Goal: Task Accomplishment & Management: Manage account settings

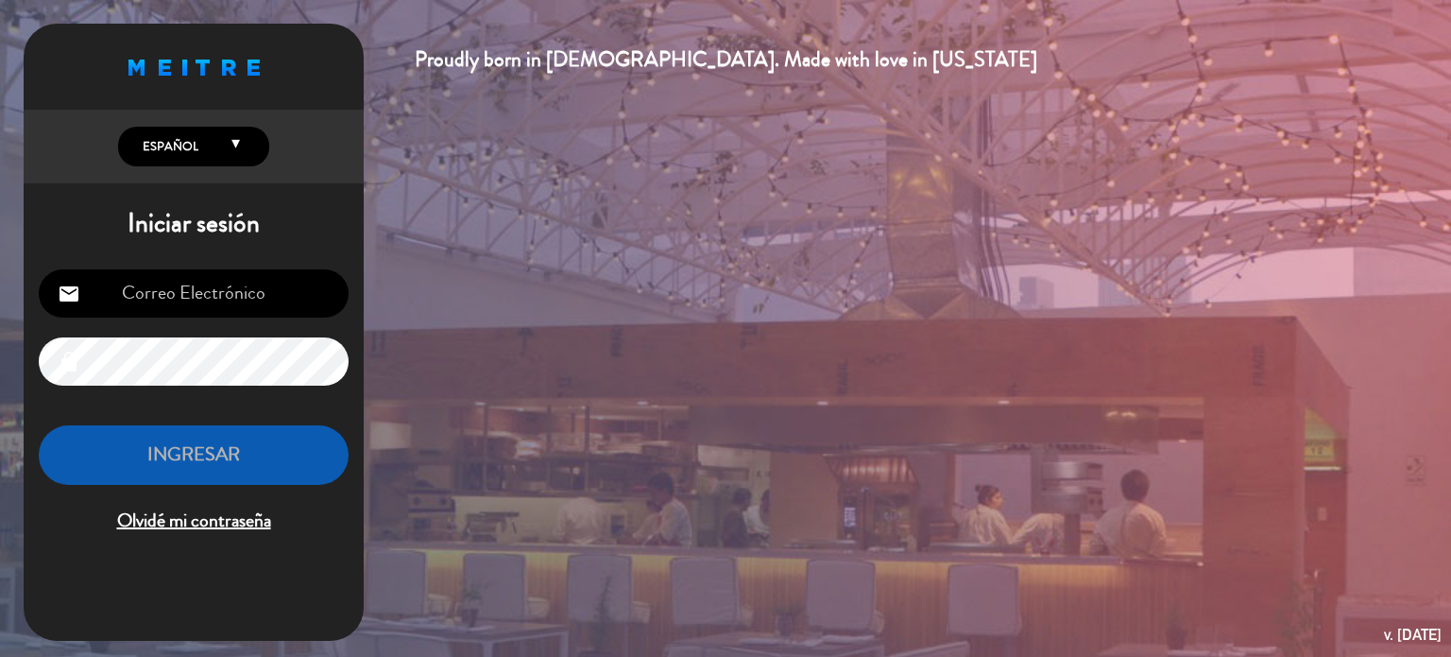
click at [299, 291] on input "email" at bounding box center [194, 293] width 310 height 48
type input "[EMAIL_ADDRESS][DOMAIN_NAME]"
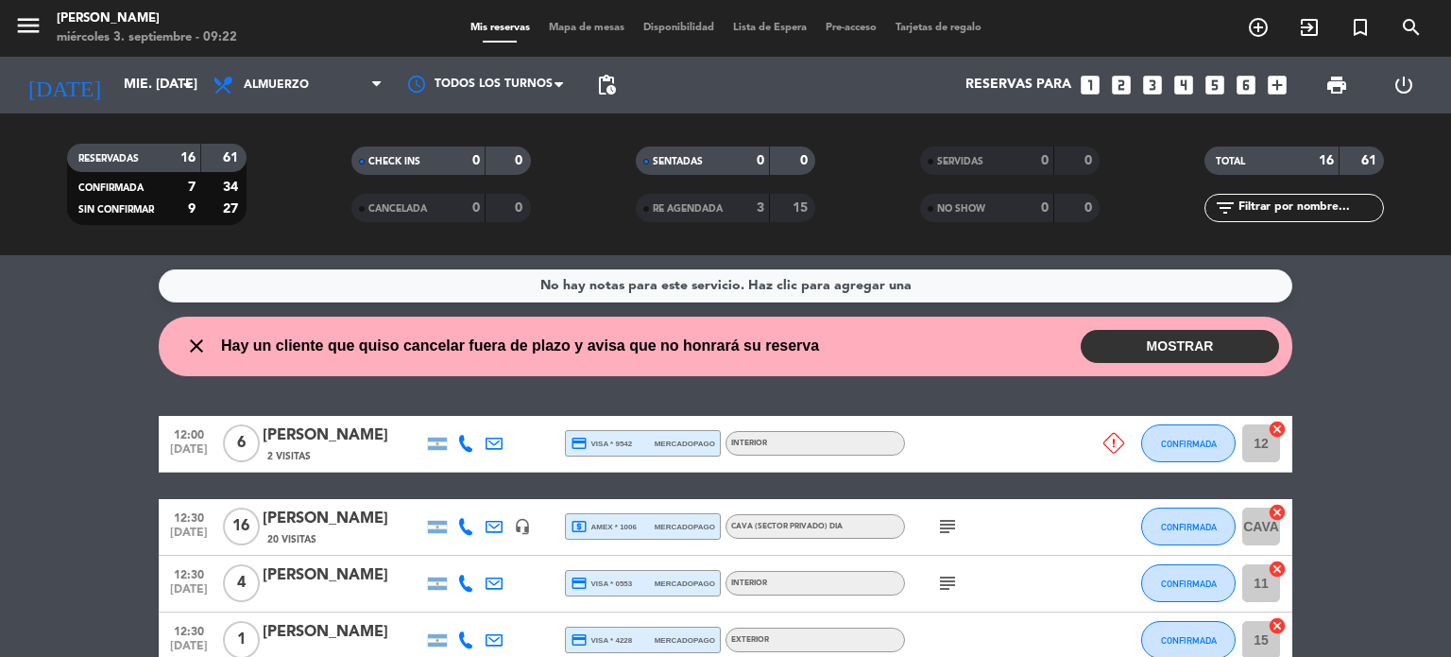
click at [1156, 345] on button "MOSTRAR" at bounding box center [1180, 346] width 198 height 33
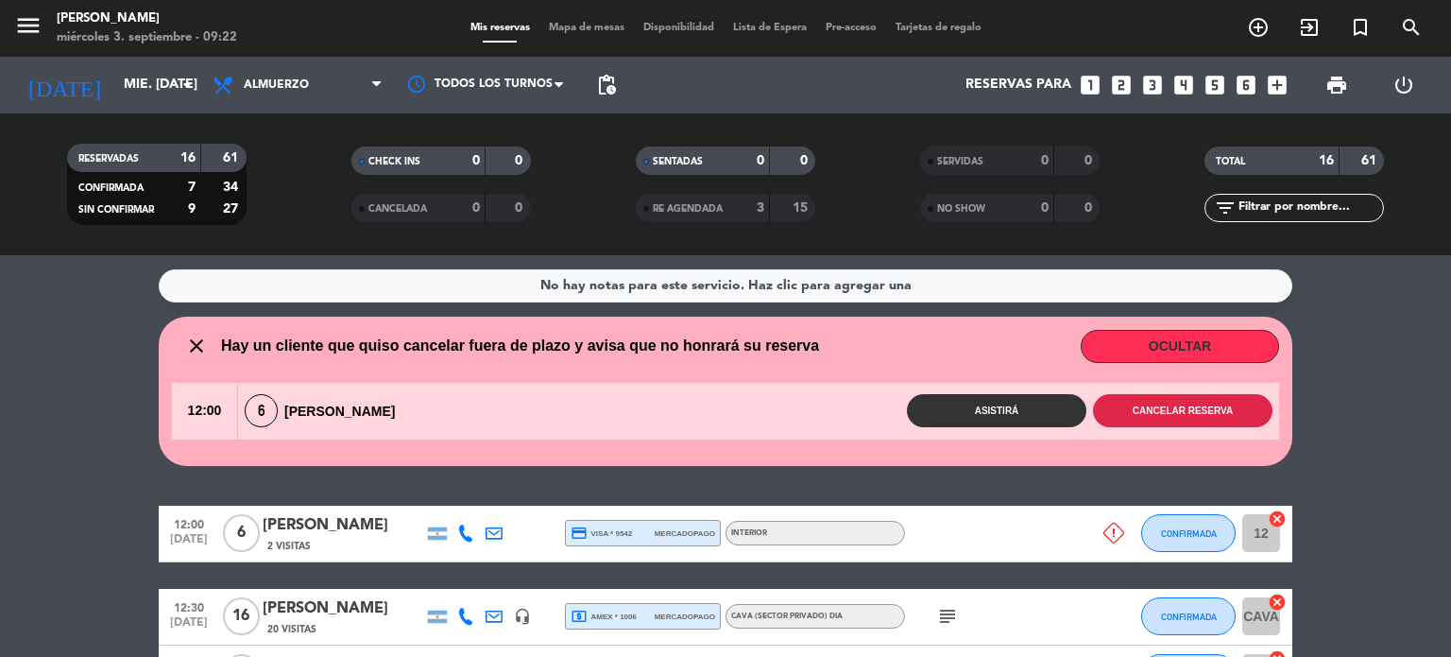
click at [1146, 404] on button "Cancelar reserva" at bounding box center [1183, 410] width 180 height 33
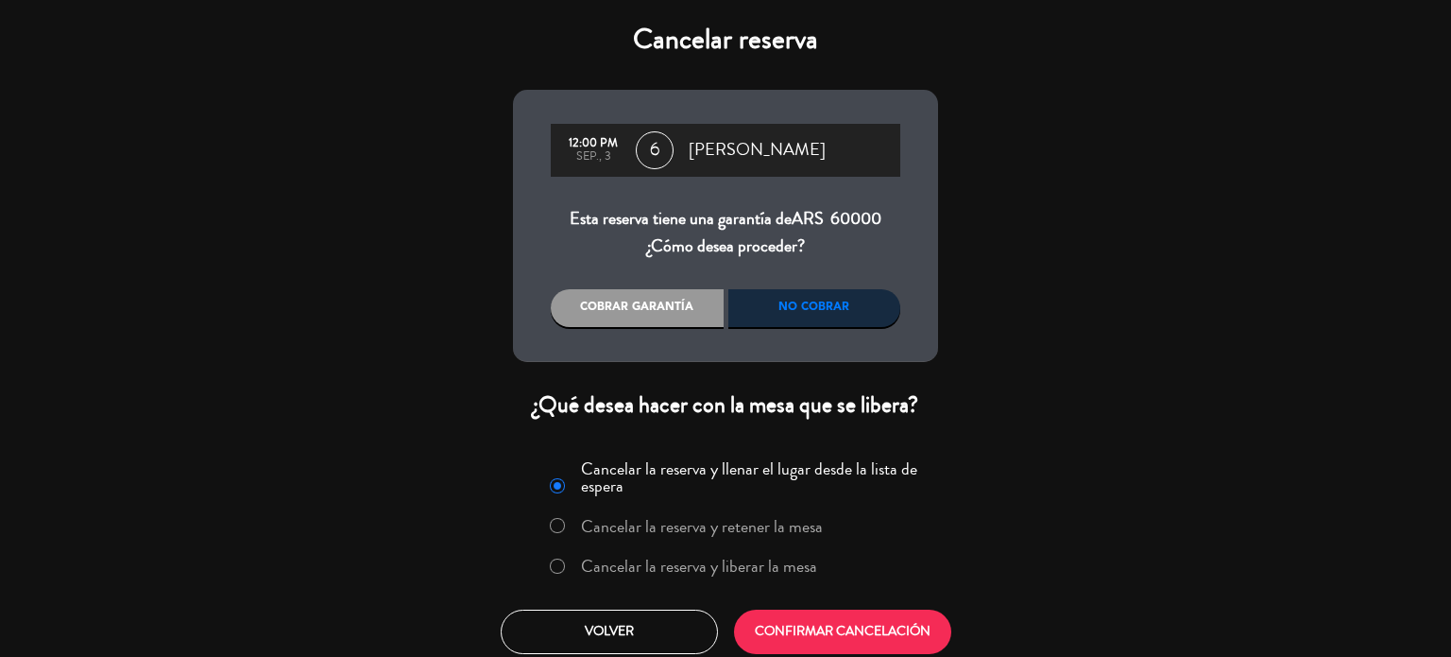
click at [732, 566] on label "Cancelar la reserva y liberar la mesa" at bounding box center [699, 565] width 236 height 17
click at [780, 616] on button "CONFIRMAR CANCELACIÓN" at bounding box center [842, 631] width 217 height 44
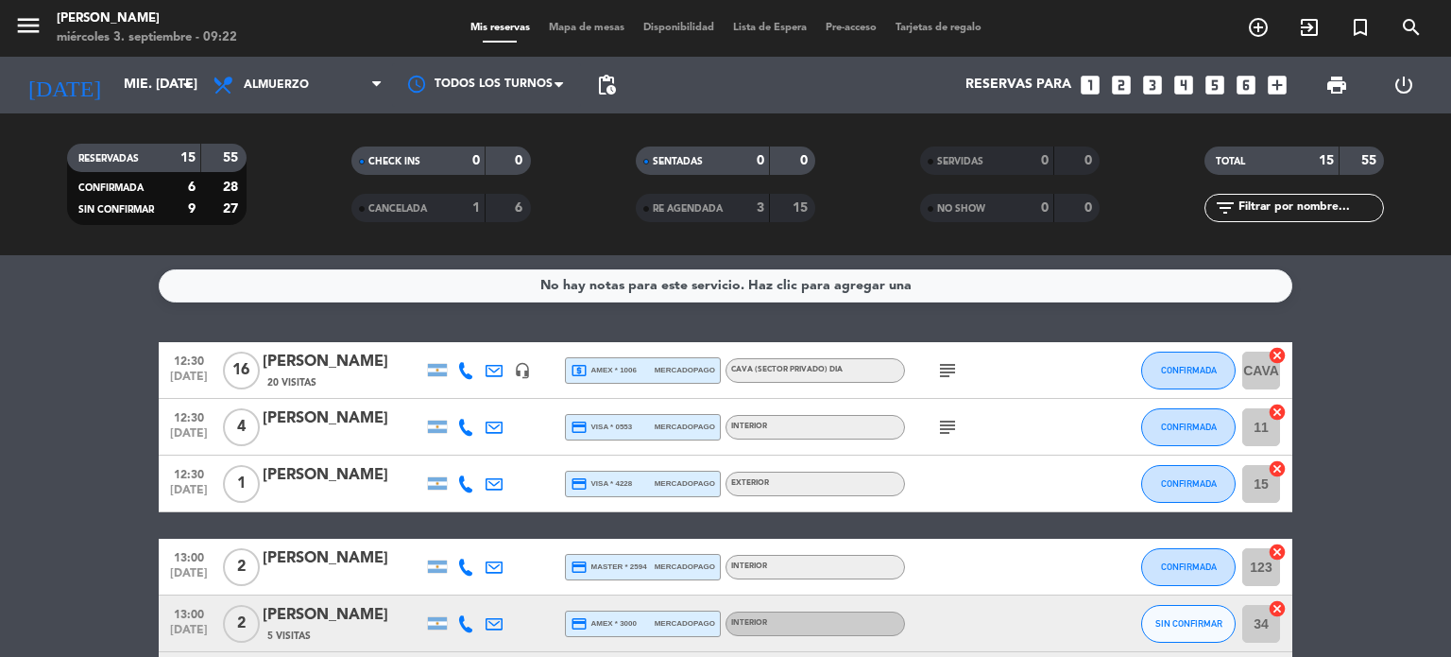
click at [942, 371] on icon "subject" at bounding box center [947, 370] width 23 height 23
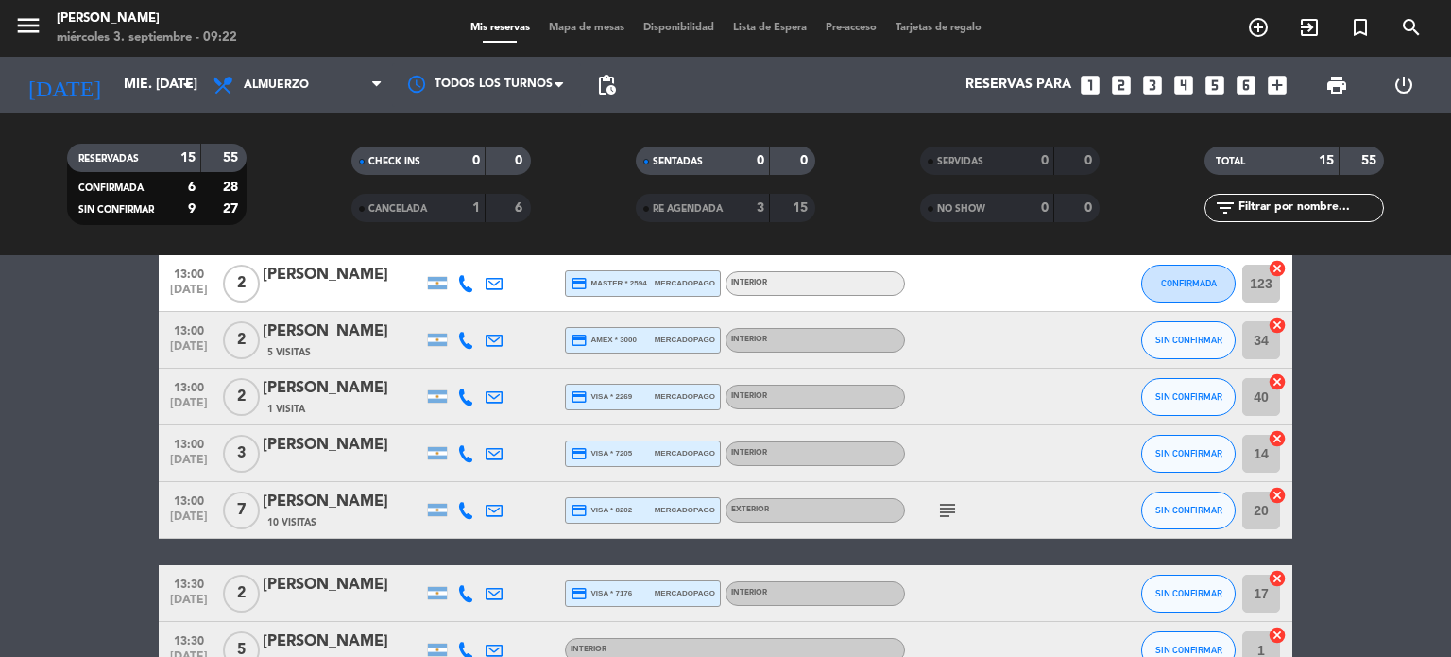
scroll to position [378, 0]
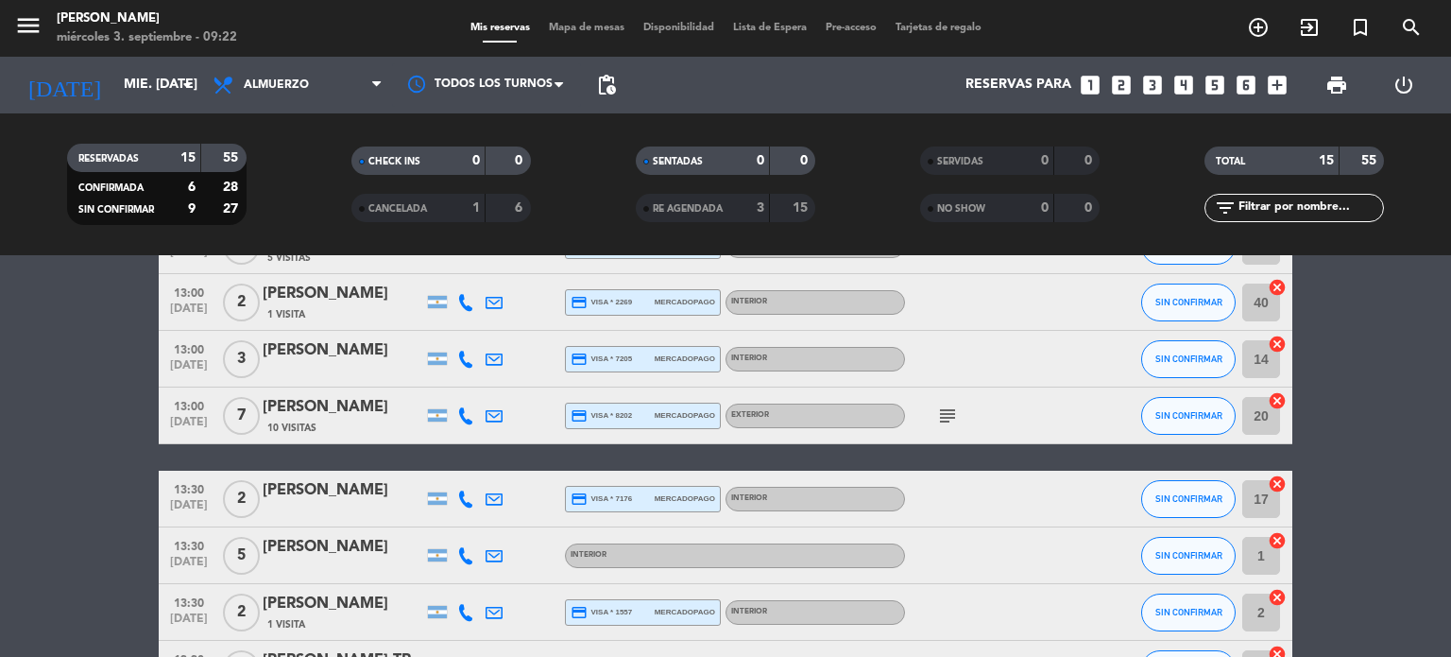
click at [950, 418] on icon "subject" at bounding box center [947, 415] width 23 height 23
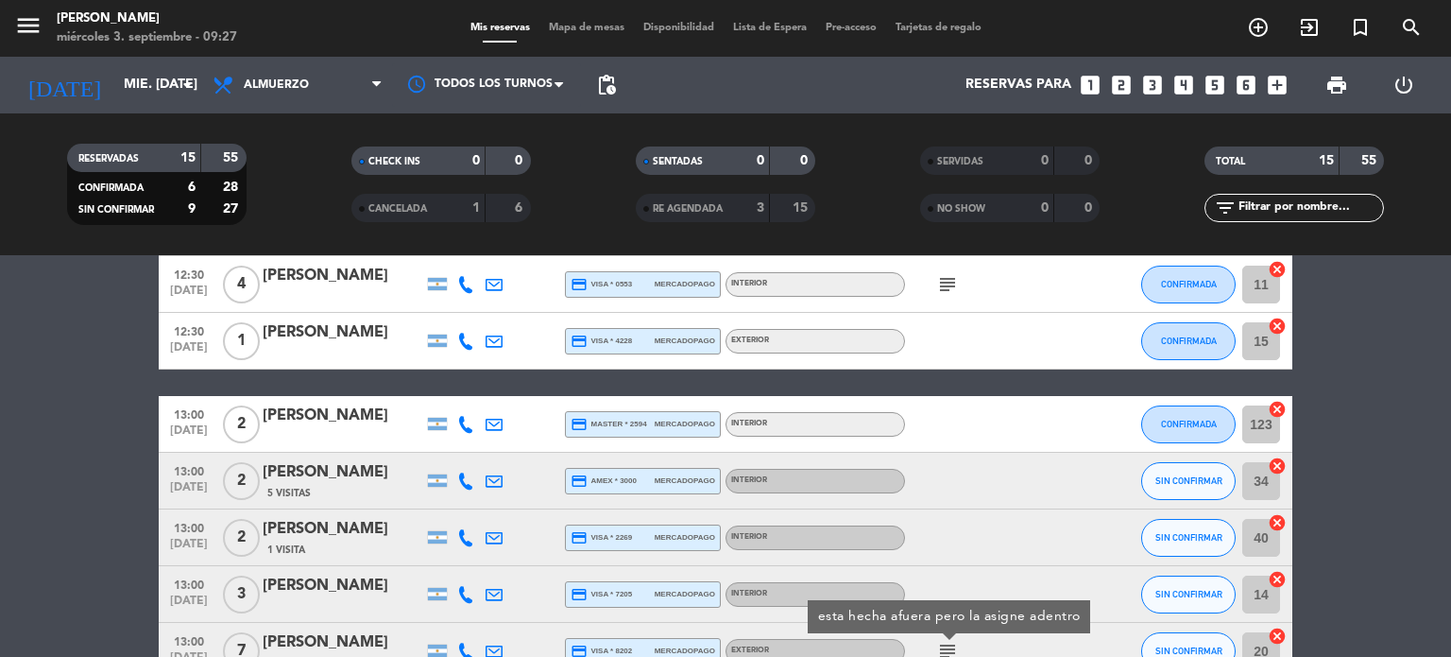
scroll to position [0, 0]
